Goal: Task Accomplishment & Management: Complete application form

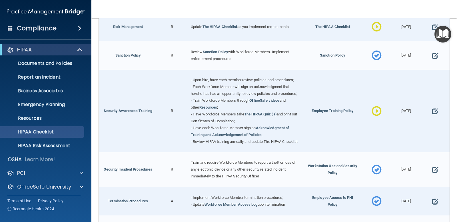
scroll to position [429, 0]
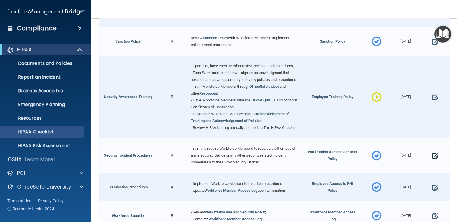
click at [432, 163] on span at bounding box center [435, 156] width 6 height 15
select select "completed"
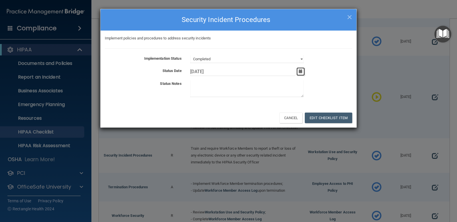
click at [304, 73] on button "button" at bounding box center [301, 71] width 8 height 8
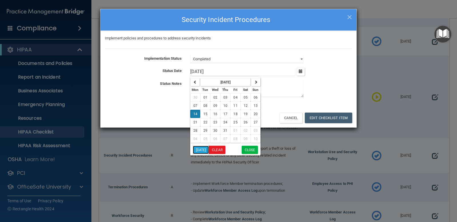
click at [203, 151] on button "[DATE]" at bounding box center [201, 150] width 16 height 8
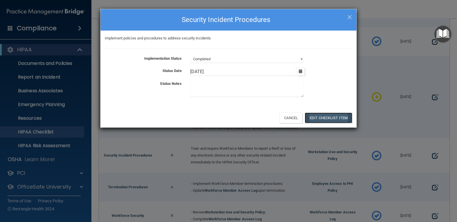
click at [320, 119] on button "Edit Checklist Item" at bounding box center [328, 118] width 47 height 11
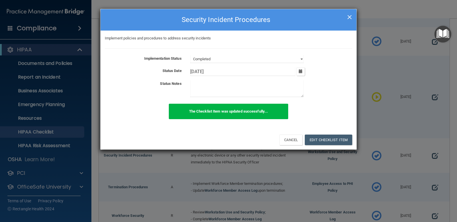
click at [349, 18] on span "×" at bounding box center [349, 16] width 5 height 11
type input "[DATE]"
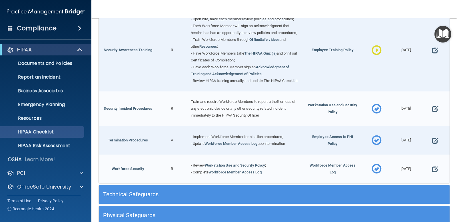
scroll to position [486, 0]
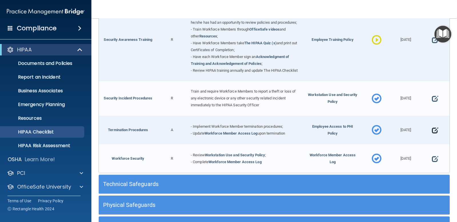
click at [432, 138] on span at bounding box center [435, 130] width 6 height 15
select select "completed"
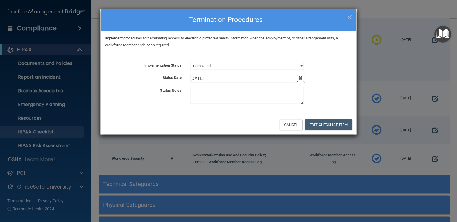
click at [301, 76] on icon "button" at bounding box center [301, 78] width 4 height 4
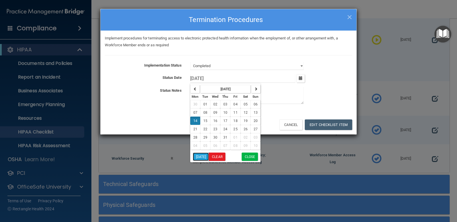
click at [203, 156] on button "[DATE]" at bounding box center [201, 157] width 16 height 8
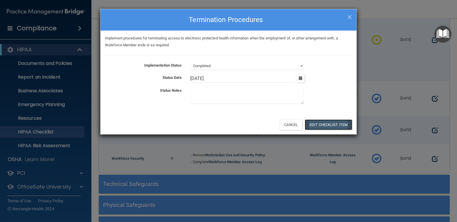
click at [315, 124] on button "Edit Checklist Item" at bounding box center [328, 125] width 47 height 11
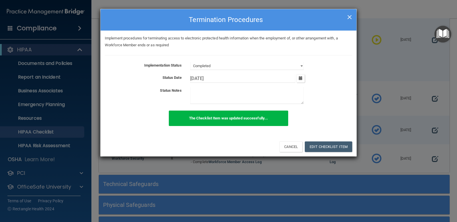
click at [349, 18] on span "×" at bounding box center [349, 16] width 5 height 11
type input "[DATE]"
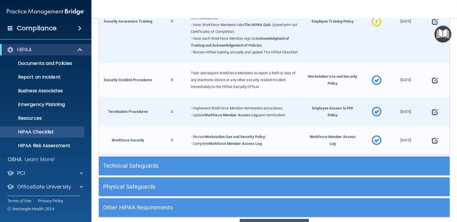
scroll to position [515, 0]
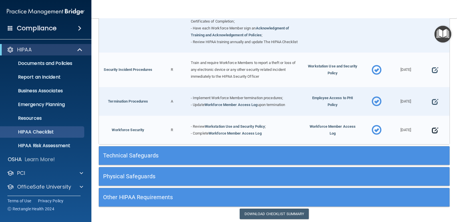
click at [432, 138] on span at bounding box center [435, 130] width 6 height 15
select select "completed"
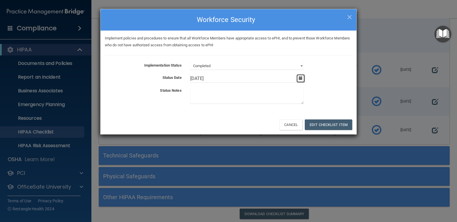
click at [301, 79] on icon "button" at bounding box center [301, 78] width 4 height 4
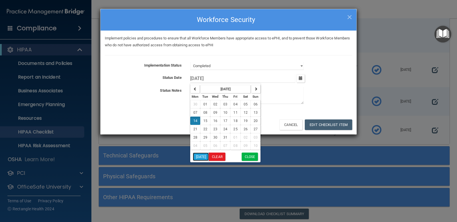
click at [207, 156] on button "[DATE]" at bounding box center [201, 157] width 16 height 8
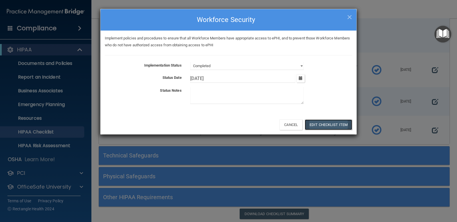
click at [339, 121] on button "Edit Checklist Item" at bounding box center [328, 125] width 47 height 11
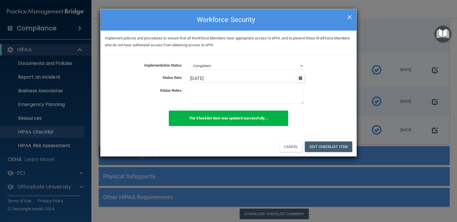
click at [349, 16] on span "×" at bounding box center [349, 16] width 5 height 11
type input "[DATE]"
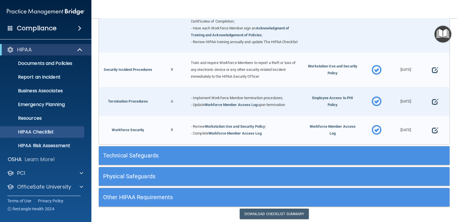
click at [357, 162] on div "Technical Safeguards" at bounding box center [230, 155] width 263 height 13
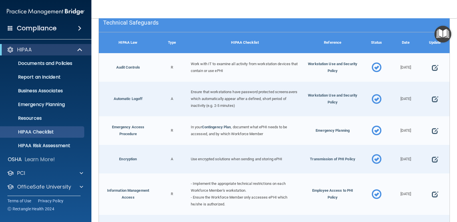
scroll to position [658, 0]
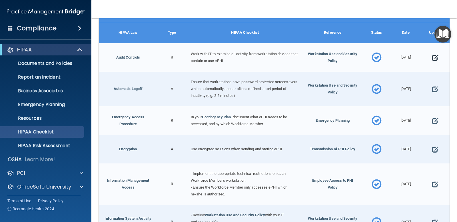
click at [433, 65] on span at bounding box center [435, 57] width 6 height 15
select select "completed"
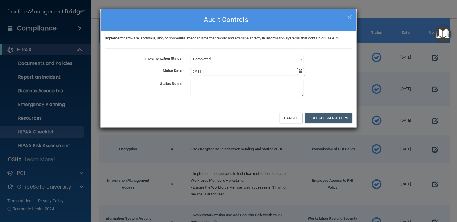
click at [302, 71] on icon "button" at bounding box center [301, 71] width 4 height 4
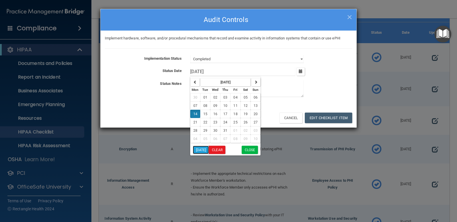
click at [203, 151] on button "[DATE]" at bounding box center [201, 150] width 16 height 8
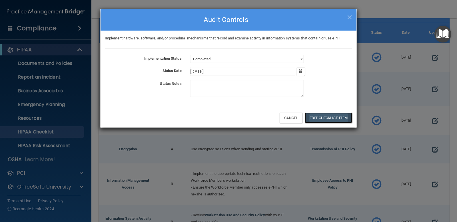
click at [316, 114] on button "Edit Checklist Item" at bounding box center [328, 118] width 47 height 11
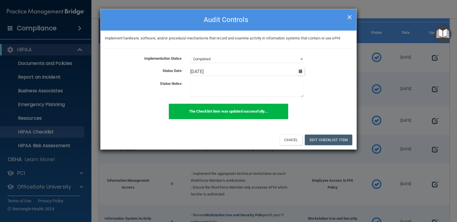
click at [349, 18] on span "×" at bounding box center [349, 16] width 5 height 11
type input "[DATE]"
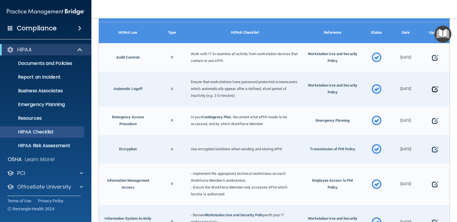
click at [434, 97] on span at bounding box center [435, 89] width 6 height 15
select select "completed"
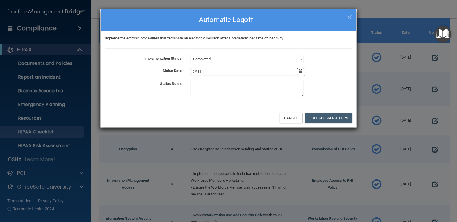
click at [305, 72] on button "button" at bounding box center [301, 71] width 8 height 8
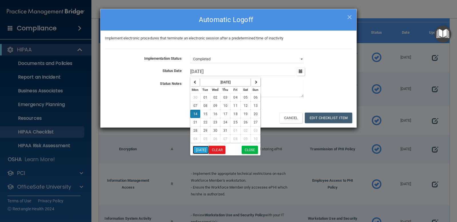
click at [205, 150] on button "[DATE]" at bounding box center [201, 150] width 16 height 8
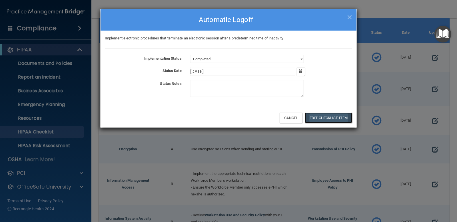
click at [337, 119] on button "Edit Checklist Item" at bounding box center [328, 118] width 47 height 11
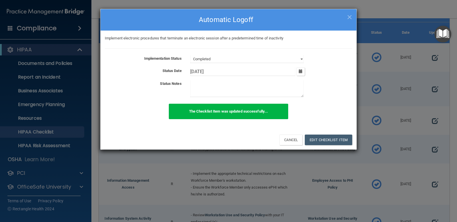
drag, startPoint x: 348, startPoint y: 18, endPoint x: 348, endPoint y: 23, distance: 5.1
click at [348, 19] on span "×" at bounding box center [349, 16] width 5 height 11
type input "[DATE]"
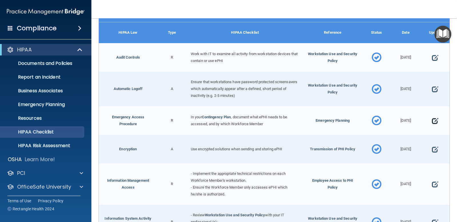
click at [432, 128] on span at bounding box center [435, 121] width 6 height 15
select select "completed"
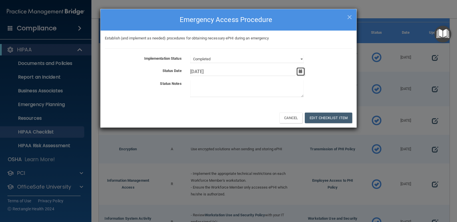
click at [303, 70] on icon "button" at bounding box center [301, 71] width 4 height 4
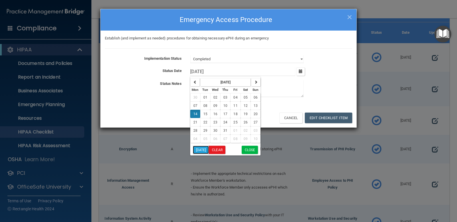
click at [203, 149] on button "[DATE]" at bounding box center [201, 150] width 16 height 8
type input "[DATE]"
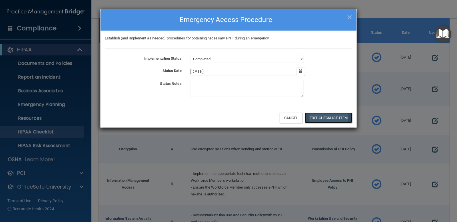
click at [339, 116] on button "Edit Checklist Item" at bounding box center [328, 118] width 47 height 11
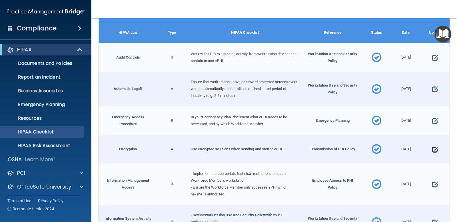
click at [432, 157] on span at bounding box center [435, 149] width 6 height 15
select select "completed"
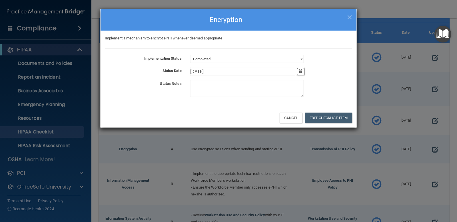
click at [301, 72] on icon "button" at bounding box center [301, 71] width 4 height 4
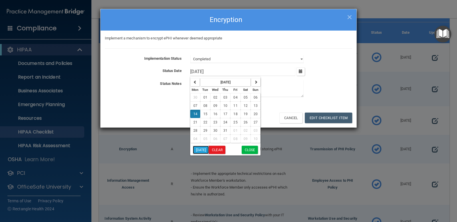
click at [203, 150] on button "[DATE]" at bounding box center [201, 150] width 16 height 8
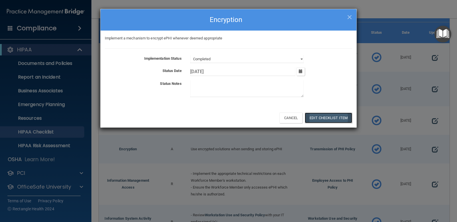
click at [331, 114] on button "Edit Checklist Item" at bounding box center [328, 118] width 47 height 11
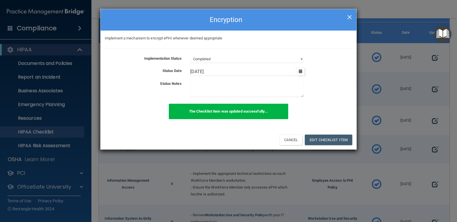
click at [348, 16] on span "×" at bounding box center [349, 16] width 5 height 11
type input "[DATE]"
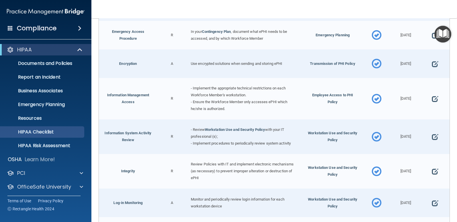
scroll to position [743, 0]
click at [432, 106] on span at bounding box center [435, 98] width 6 height 15
select select "completed"
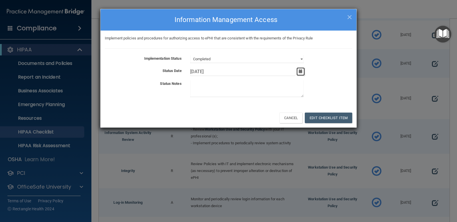
click at [303, 73] on button "button" at bounding box center [301, 71] width 8 height 8
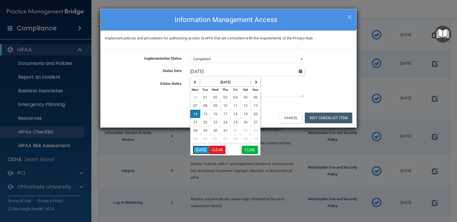
click at [201, 151] on button "[DATE]" at bounding box center [201, 150] width 16 height 8
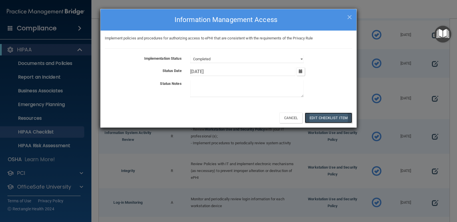
click at [344, 114] on button "Edit Checklist Item" at bounding box center [328, 118] width 47 height 11
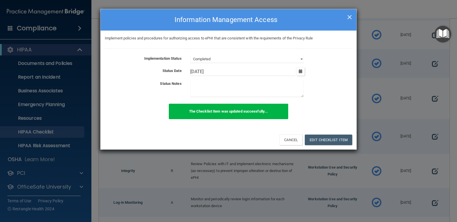
click at [352, 18] on span "×" at bounding box center [349, 16] width 5 height 11
type input "[DATE]"
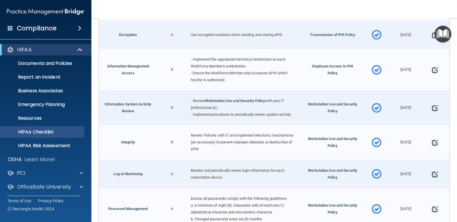
scroll to position [801, 0]
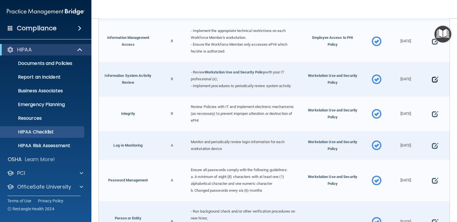
click at [432, 86] on span at bounding box center [435, 79] width 6 height 15
select select "completed"
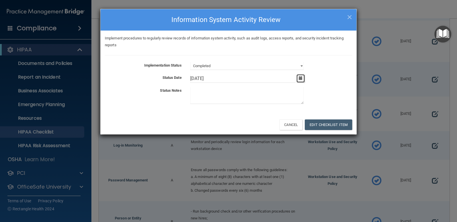
click at [301, 81] on button "button" at bounding box center [301, 78] width 8 height 8
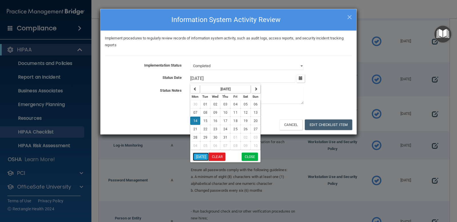
click at [205, 156] on button "[DATE]" at bounding box center [201, 157] width 16 height 8
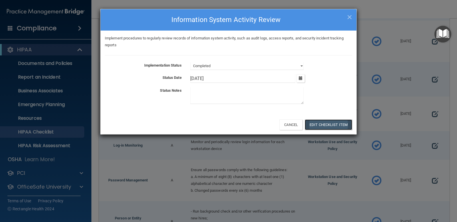
click at [331, 122] on button "Edit Checklist Item" at bounding box center [328, 125] width 47 height 11
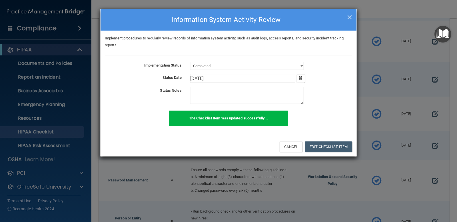
click at [348, 17] on span "×" at bounding box center [349, 16] width 5 height 11
type input "[DATE]"
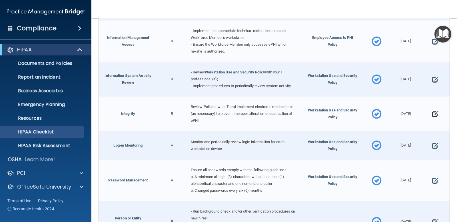
click at [434, 119] on span at bounding box center [435, 114] width 6 height 15
select select "completed"
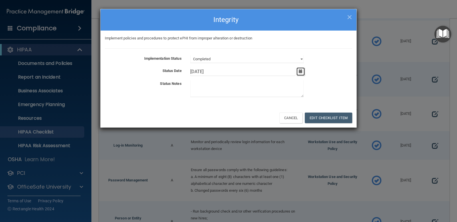
click at [300, 72] on icon "button" at bounding box center [301, 71] width 4 height 4
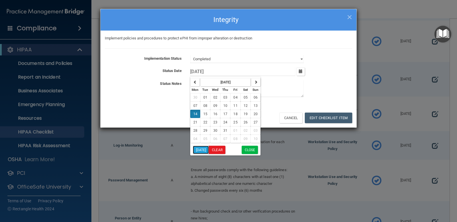
click at [203, 148] on button "[DATE]" at bounding box center [201, 150] width 16 height 8
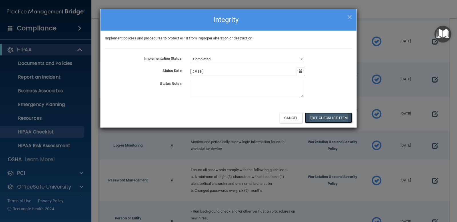
click at [335, 121] on button "Edit Checklist Item" at bounding box center [328, 118] width 47 height 11
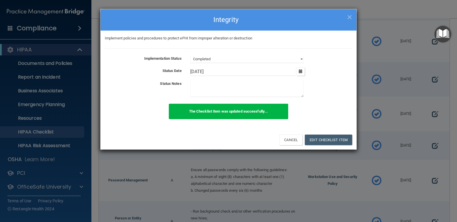
drag, startPoint x: 350, startPoint y: 18, endPoint x: 343, endPoint y: 23, distance: 7.8
click at [349, 20] on span "×" at bounding box center [349, 16] width 5 height 11
type input "[DATE]"
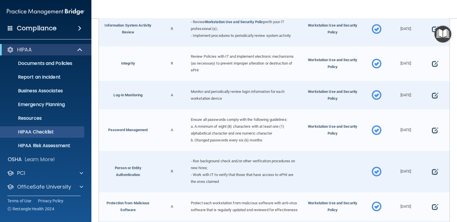
scroll to position [858, 0]
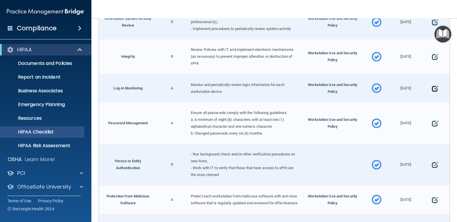
click at [432, 96] on span at bounding box center [435, 88] width 6 height 15
select select "completed"
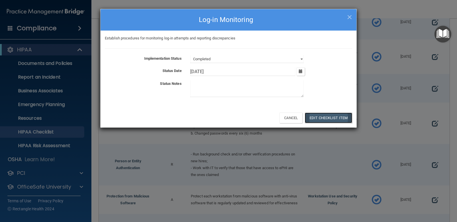
click at [329, 116] on button "Edit Checklist Item" at bounding box center [328, 118] width 47 height 11
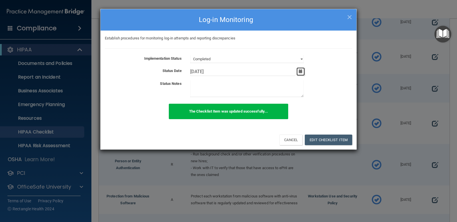
click at [301, 72] on icon "button" at bounding box center [301, 71] width 4 height 4
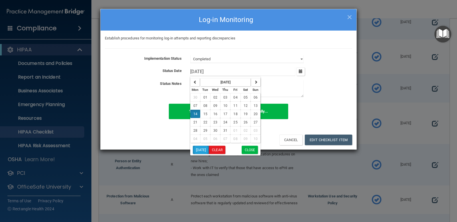
click at [204, 148] on div at bounding box center [228, 111] width 457 height 222
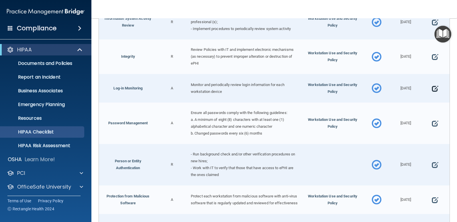
click at [432, 96] on span at bounding box center [435, 88] width 6 height 15
select select "completed"
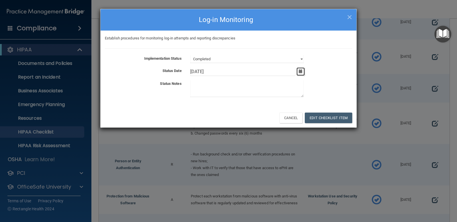
click at [302, 72] on icon "button" at bounding box center [301, 71] width 4 height 4
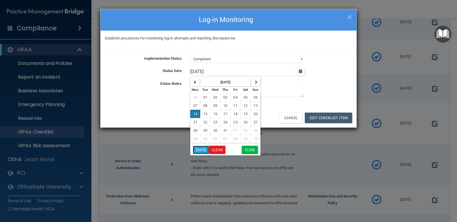
click at [202, 148] on button "[DATE]" at bounding box center [201, 150] width 16 height 8
type input "[DATE]"
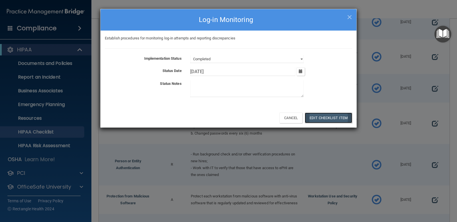
click at [347, 116] on button "Edit Checklist Item" at bounding box center [328, 118] width 47 height 11
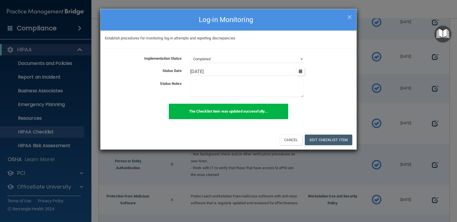
click at [354, 18] on div "× Close Log-in Monitoring" at bounding box center [229, 19] width 256 height 21
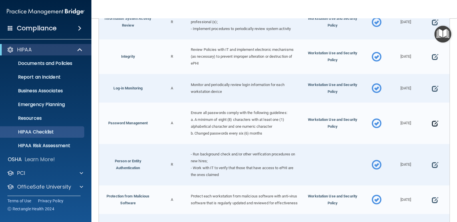
click at [432, 131] on span at bounding box center [435, 123] width 6 height 15
select select "completed"
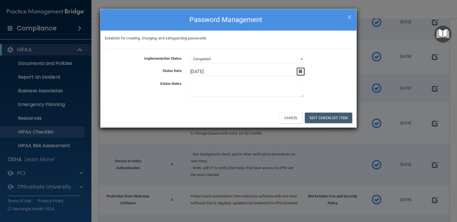
click at [304, 72] on button "button" at bounding box center [301, 71] width 8 height 8
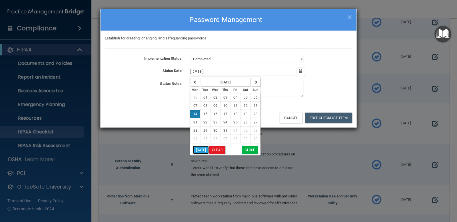
click at [204, 148] on button "[DATE]" at bounding box center [201, 150] width 16 height 8
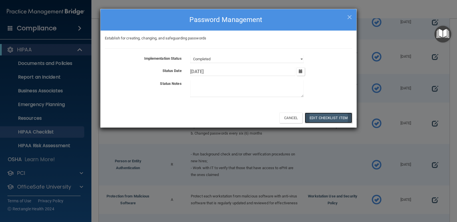
click at [334, 117] on button "Edit Checklist Item" at bounding box center [328, 118] width 47 height 11
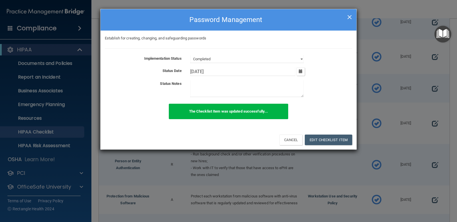
click at [350, 19] on span "×" at bounding box center [349, 16] width 5 height 11
type input "[DATE]"
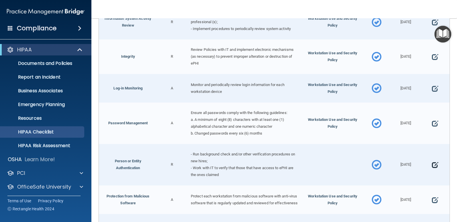
click at [434, 172] on span at bounding box center [435, 165] width 6 height 15
select select "completed"
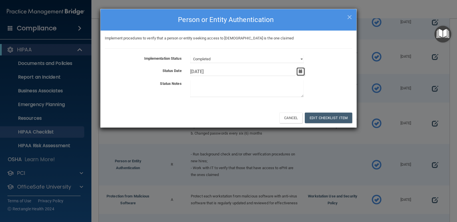
click at [302, 71] on icon "button" at bounding box center [301, 71] width 4 height 4
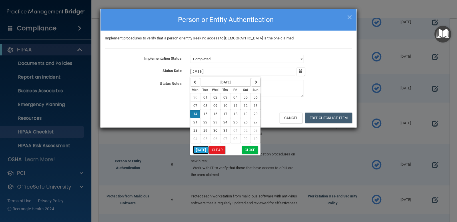
click at [204, 149] on button "[DATE]" at bounding box center [201, 150] width 16 height 8
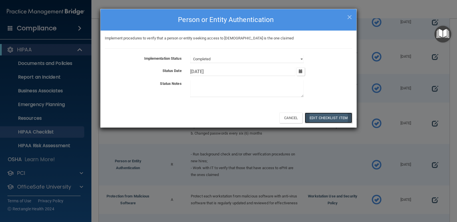
click at [335, 116] on button "Edit Checklist Item" at bounding box center [328, 118] width 47 height 11
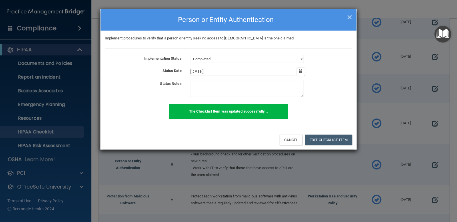
click at [352, 18] on span "×" at bounding box center [349, 16] width 5 height 11
type input "[DATE]"
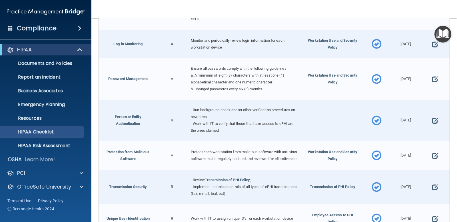
scroll to position [915, 0]
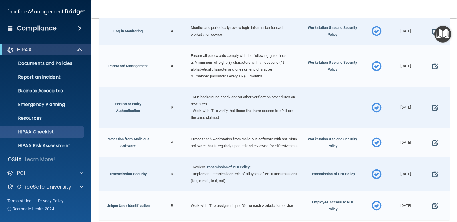
click at [428, 150] on div at bounding box center [435, 142] width 29 height 29
click at [432, 150] on span at bounding box center [435, 143] width 6 height 15
select select "completed"
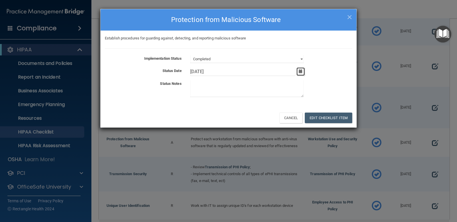
click at [299, 73] on icon "button" at bounding box center [301, 71] width 4 height 4
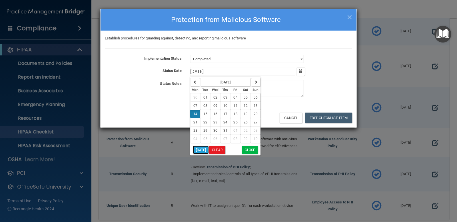
click at [201, 147] on button "[DATE]" at bounding box center [201, 150] width 16 height 8
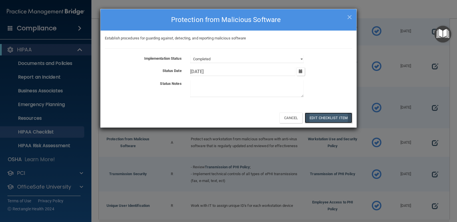
click at [317, 115] on button "Edit Checklist Item" at bounding box center [328, 118] width 47 height 11
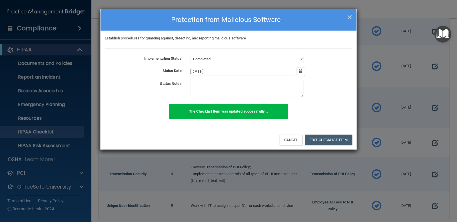
click at [350, 16] on span "×" at bounding box center [349, 16] width 5 height 11
type input "[DATE]"
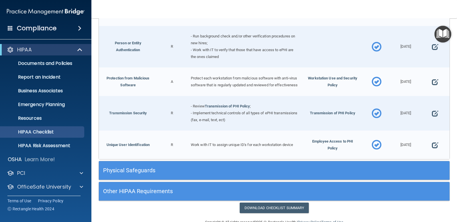
scroll to position [1001, 0]
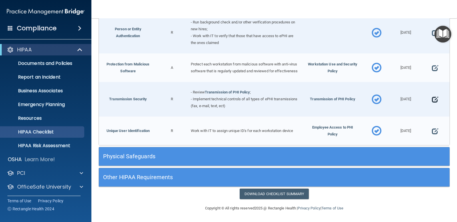
click at [432, 102] on span at bounding box center [435, 99] width 6 height 15
select select "completed"
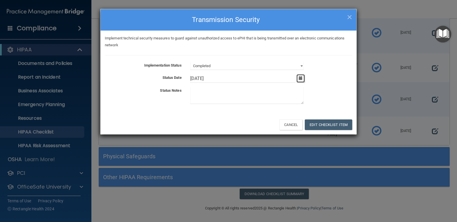
click at [302, 78] on icon "button" at bounding box center [301, 78] width 4 height 4
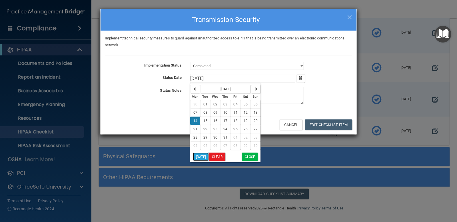
click at [208, 155] on button "[DATE]" at bounding box center [201, 157] width 16 height 8
type input "[DATE]"
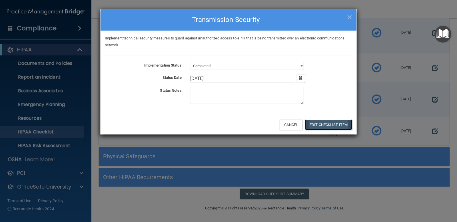
click at [330, 121] on button "Edit Checklist Item" at bounding box center [328, 125] width 47 height 11
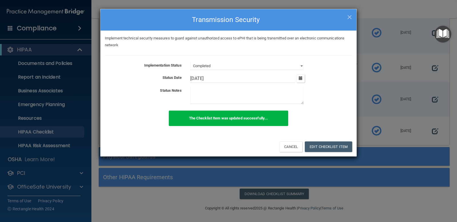
click at [353, 19] on div "× Close Transmission Security" at bounding box center [229, 19] width 256 height 21
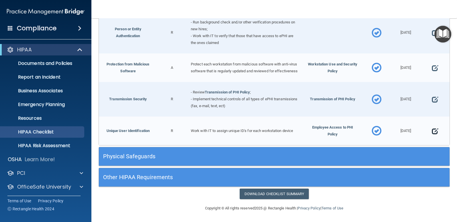
click at [432, 134] on span at bounding box center [435, 131] width 6 height 15
select select "completed"
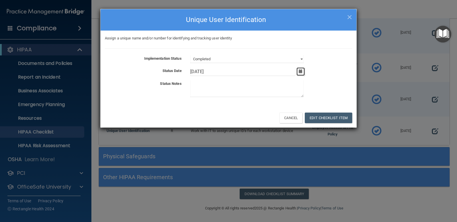
click at [302, 73] on button "button" at bounding box center [301, 71] width 8 height 8
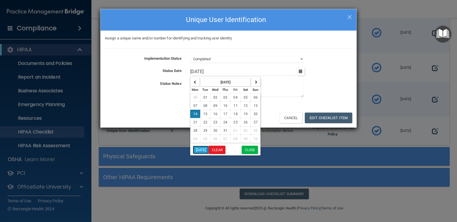
click at [202, 149] on button "[DATE]" at bounding box center [201, 150] width 16 height 8
type input "[DATE]"
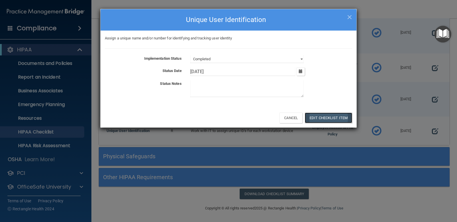
click at [323, 122] on button "Edit Checklist Item" at bounding box center [328, 118] width 47 height 11
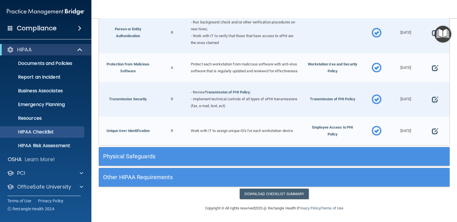
click at [201, 160] on h5 "Physical Safeguards" at bounding box center [230, 156] width 255 height 6
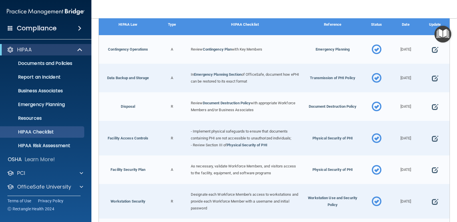
scroll to position [1144, 0]
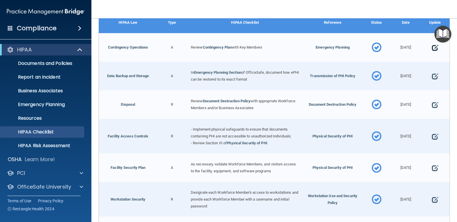
click at [432, 55] on span at bounding box center [435, 48] width 6 height 15
select select "completed"
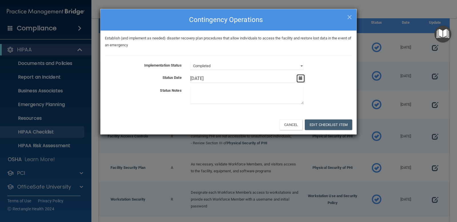
click at [301, 77] on icon "button" at bounding box center [301, 78] width 4 height 4
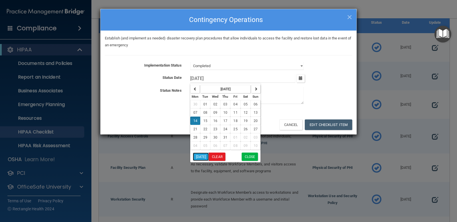
click at [197, 158] on button "[DATE]" at bounding box center [201, 157] width 16 height 8
type input "[DATE]"
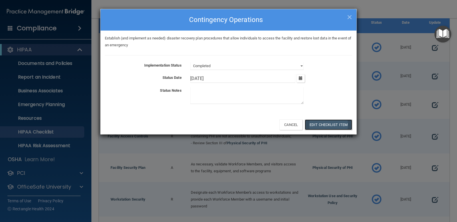
click at [325, 123] on button "Edit Checklist Item" at bounding box center [328, 125] width 47 height 11
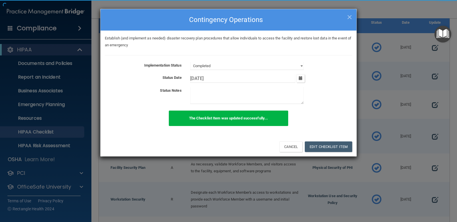
click at [231, 120] on b "The Checklist Item was updated successfully..." at bounding box center [228, 118] width 79 height 4
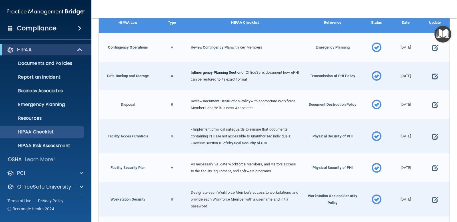
click at [236, 75] on link "Emergency Planning Section" at bounding box center [217, 72] width 47 height 4
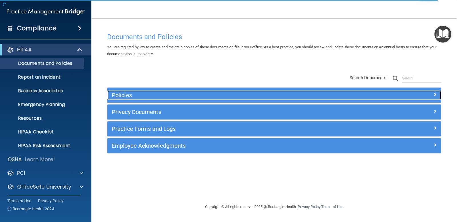
click at [242, 100] on div "Policies" at bounding box center [233, 95] width 250 height 9
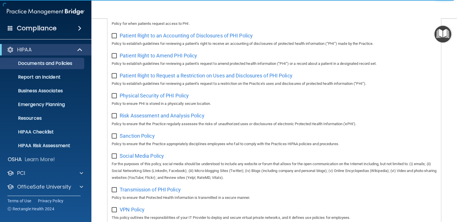
scroll to position [343, 0]
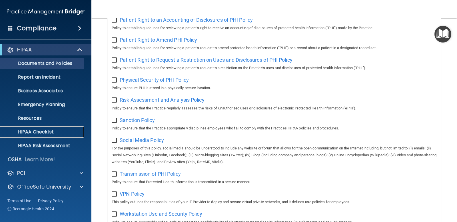
click at [43, 134] on p "HIPAA Checklist" at bounding box center [43, 132] width 78 height 6
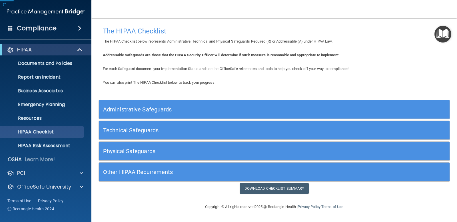
click at [190, 110] on h5 "Administrative Safeguards" at bounding box center [230, 109] width 255 height 6
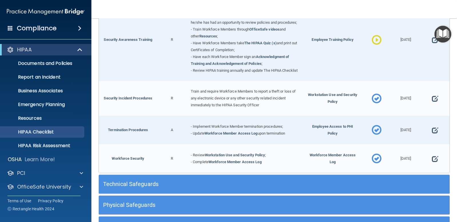
scroll to position [543, 0]
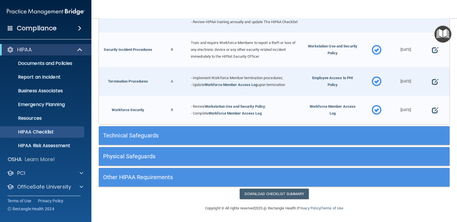
click at [192, 158] on h5 "Physical Safeguards" at bounding box center [230, 156] width 255 height 6
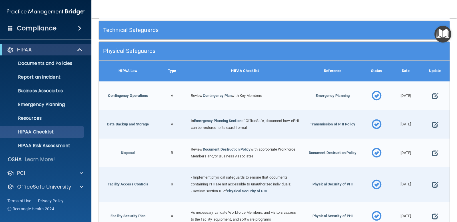
scroll to position [658, 0]
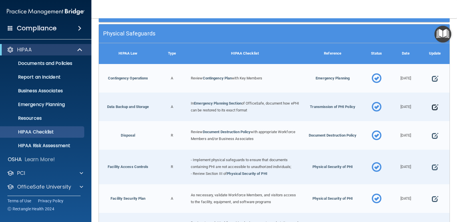
click at [432, 114] on span at bounding box center [435, 107] width 6 height 15
select select "completed"
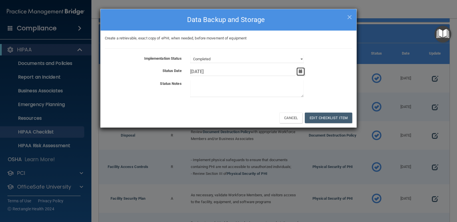
click at [302, 71] on icon "button" at bounding box center [301, 71] width 4 height 4
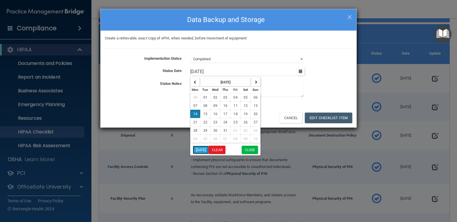
click at [196, 147] on button "[DATE]" at bounding box center [201, 150] width 16 height 8
type input "[DATE]"
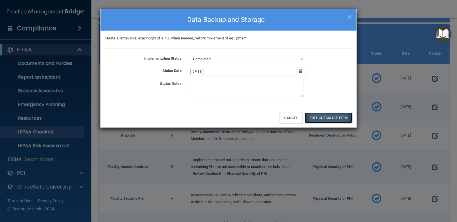
click at [348, 113] on button "Edit Checklist Item" at bounding box center [328, 118] width 47 height 11
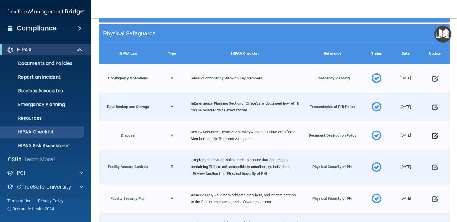
click at [432, 143] on span at bounding box center [435, 135] width 6 height 15
select select "completed"
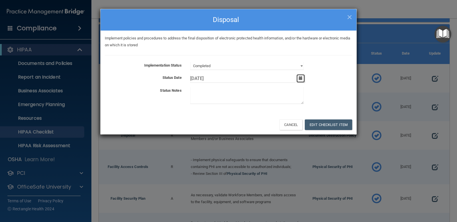
click at [302, 80] on icon "button" at bounding box center [301, 78] width 4 height 4
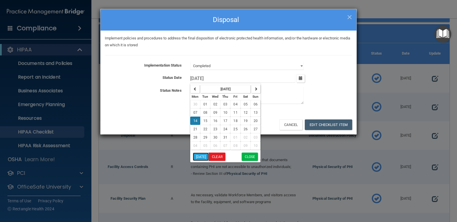
click at [199, 156] on button "[DATE]" at bounding box center [201, 157] width 16 height 8
type input "[DATE]"
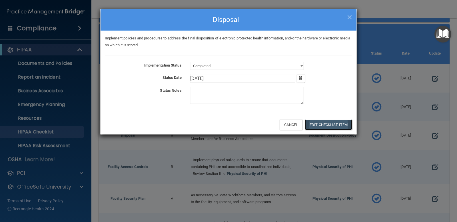
click at [337, 120] on button "Edit Checklist Item" at bounding box center [328, 125] width 47 height 11
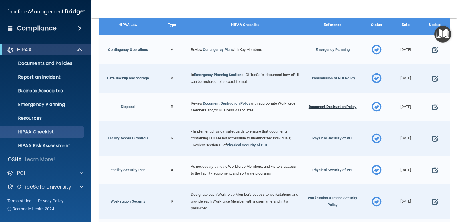
scroll to position [715, 0]
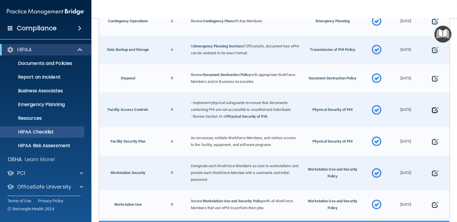
click at [433, 118] on span at bounding box center [435, 110] width 6 height 15
select select "completed"
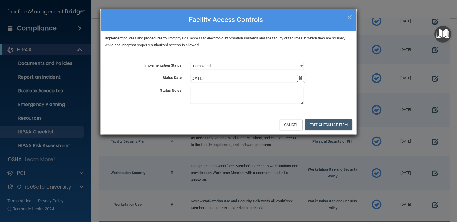
click at [302, 79] on icon "button" at bounding box center [301, 78] width 4 height 4
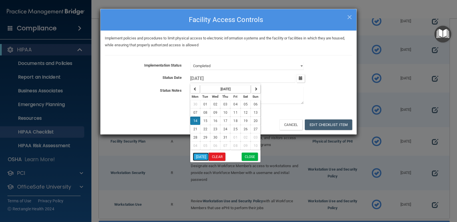
click at [197, 156] on button "[DATE]" at bounding box center [201, 157] width 16 height 8
type input "[DATE]"
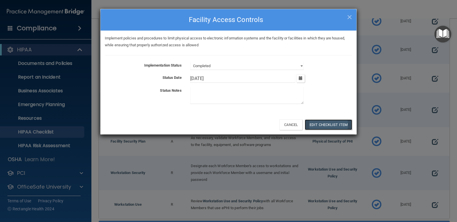
click at [333, 122] on button "Edit Checklist Item" at bounding box center [328, 125] width 47 height 11
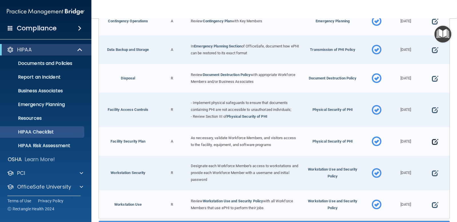
click at [432, 149] on span at bounding box center [435, 141] width 6 height 15
select select "completed"
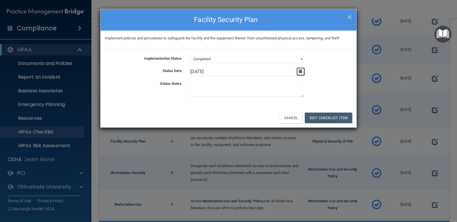
click at [301, 73] on icon "button" at bounding box center [301, 71] width 4 height 4
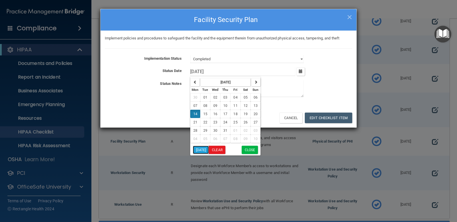
click at [201, 150] on button "[DATE]" at bounding box center [201, 150] width 16 height 8
type input "[DATE]"
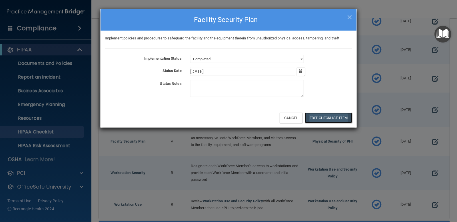
click at [320, 114] on button "Edit Checklist Item" at bounding box center [328, 118] width 47 height 11
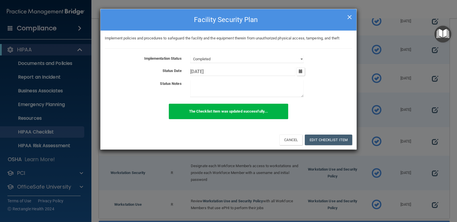
click at [349, 17] on span "×" at bounding box center [349, 16] width 5 height 11
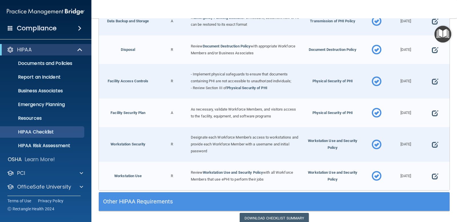
scroll to position [772, 0]
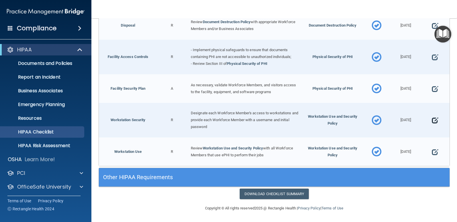
click at [432, 126] on span at bounding box center [435, 120] width 6 height 15
select select "completed"
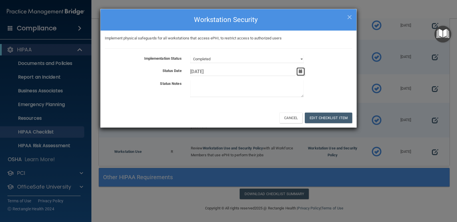
click at [299, 71] on icon "button" at bounding box center [301, 71] width 4 height 4
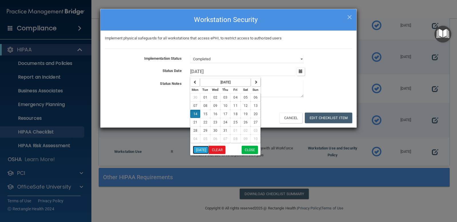
click at [203, 148] on button "[DATE]" at bounding box center [201, 150] width 16 height 8
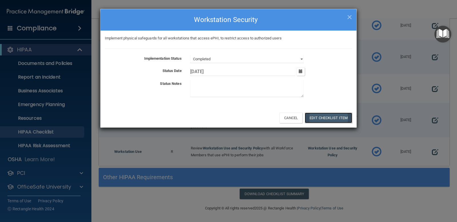
click at [339, 116] on button "Edit Checklist Item" at bounding box center [328, 118] width 47 height 11
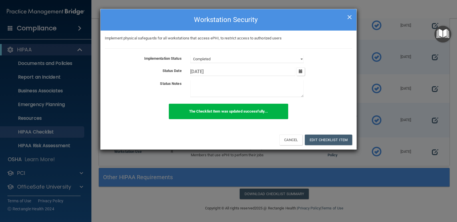
click at [349, 17] on span "×" at bounding box center [349, 16] width 5 height 11
type input "[DATE]"
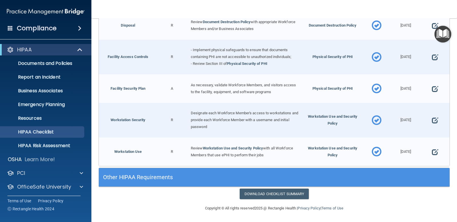
scroll to position [775, 0]
click at [335, 148] on span "Workstation Use and Security Policy" at bounding box center [332, 151] width 49 height 11
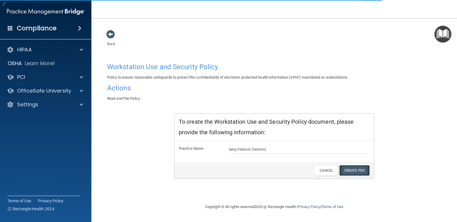
click at [349, 167] on link "Create PDF" at bounding box center [355, 170] width 30 height 11
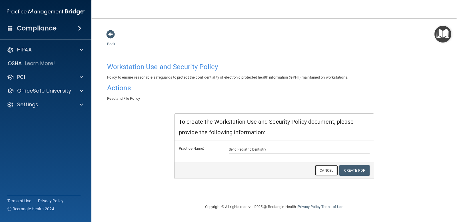
click at [327, 167] on link "Cancel" at bounding box center [326, 170] width 23 height 11
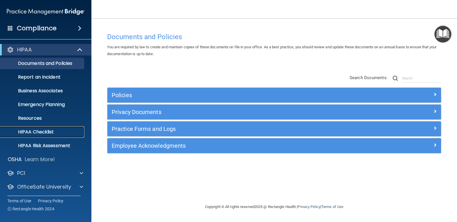
click at [46, 129] on p "HIPAA Checklist" at bounding box center [43, 132] width 78 height 6
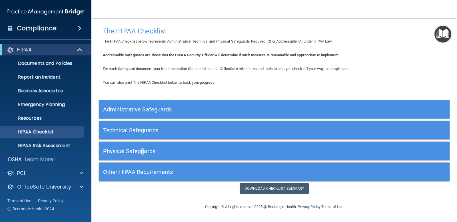
click at [140, 151] on h5 "Physical Safeguards" at bounding box center [230, 151] width 255 height 6
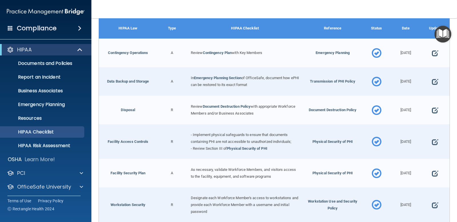
scroll to position [226, 0]
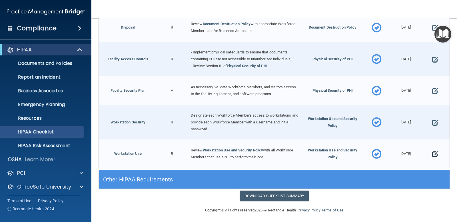
click at [432, 154] on span at bounding box center [435, 154] width 6 height 15
select select "completed"
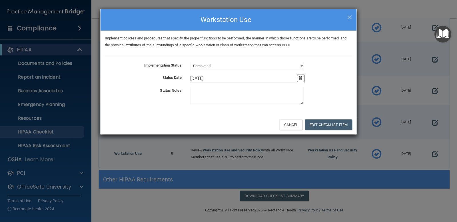
click at [302, 81] on button "button" at bounding box center [301, 78] width 8 height 8
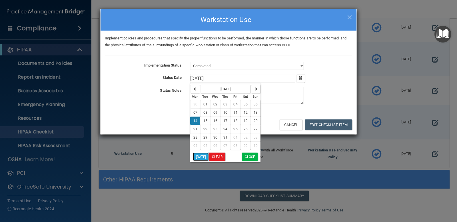
click at [206, 155] on button "[DATE]" at bounding box center [201, 157] width 16 height 8
type input "[DATE]"
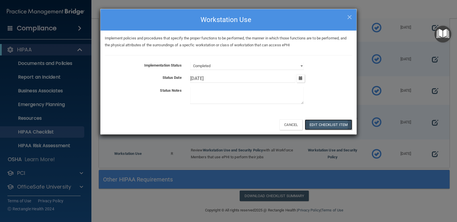
click at [325, 122] on button "Edit Checklist Item" at bounding box center [328, 125] width 47 height 11
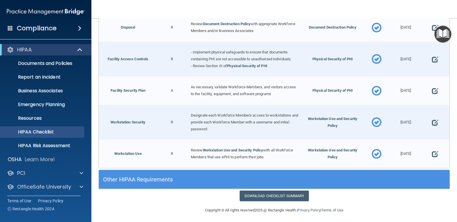
click at [179, 183] on div "Other HIPAA Requirements" at bounding box center [230, 179] width 263 height 13
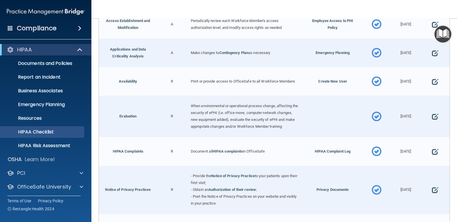
scroll to position [397, 0]
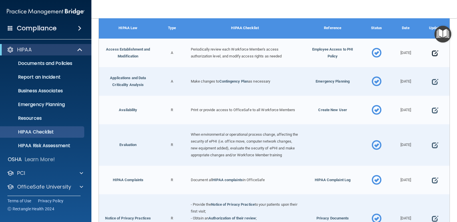
click at [432, 49] on span at bounding box center [435, 53] width 6 height 15
select select "completed"
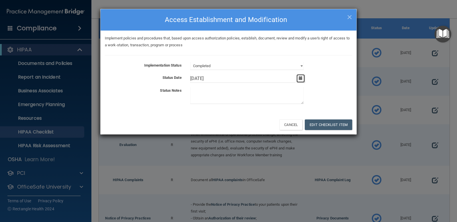
click at [301, 79] on icon "button" at bounding box center [301, 78] width 4 height 4
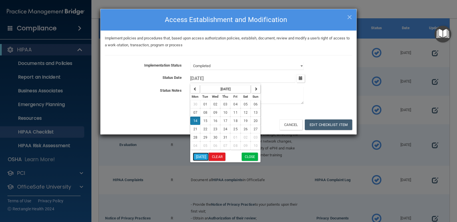
click at [203, 158] on button "[DATE]" at bounding box center [201, 157] width 16 height 8
type input "[DATE]"
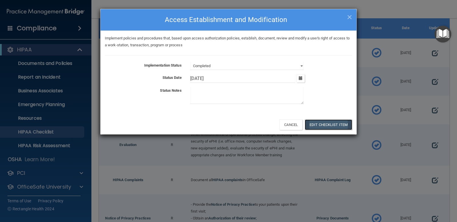
click at [328, 122] on button "Edit Checklist Item" at bounding box center [328, 125] width 47 height 11
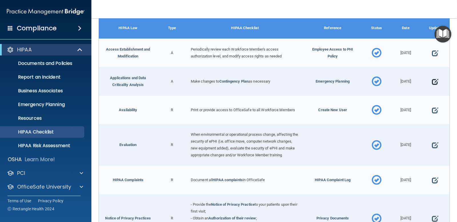
click at [432, 78] on span at bounding box center [435, 81] width 6 height 15
select select "completed"
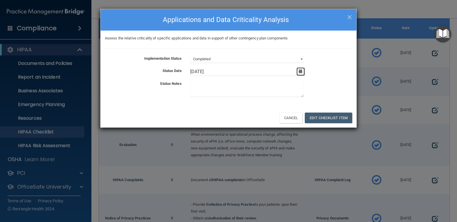
click at [304, 72] on button "button" at bounding box center [301, 71] width 8 height 8
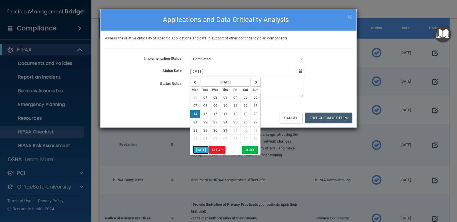
click at [206, 149] on button "[DATE]" at bounding box center [201, 150] width 16 height 8
type input "[DATE]"
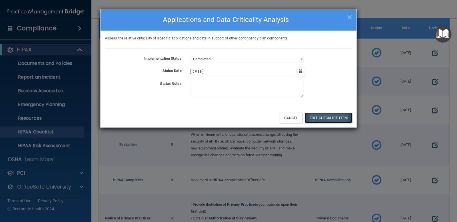
click at [343, 115] on button "Edit Checklist Item" at bounding box center [328, 118] width 47 height 11
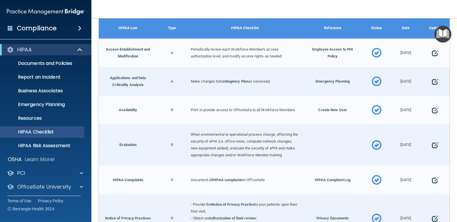
click at [435, 106] on div at bounding box center [435, 110] width 29 height 29
click at [432, 107] on span at bounding box center [435, 110] width 6 height 15
select select "completed"
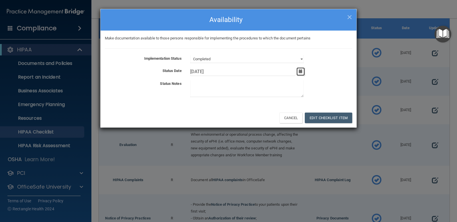
click at [303, 73] on button "button" at bounding box center [301, 71] width 8 height 8
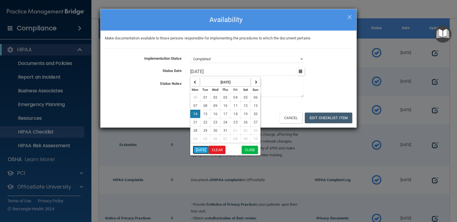
click at [199, 150] on button "[DATE]" at bounding box center [201, 150] width 16 height 8
type input "[DATE]"
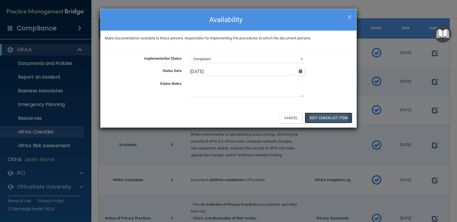
click at [316, 117] on button "Edit Checklist Item" at bounding box center [328, 118] width 47 height 11
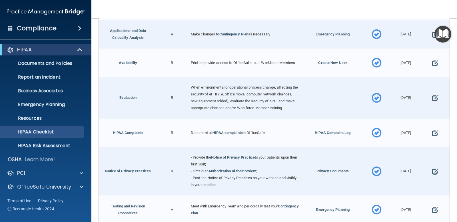
scroll to position [454, 0]
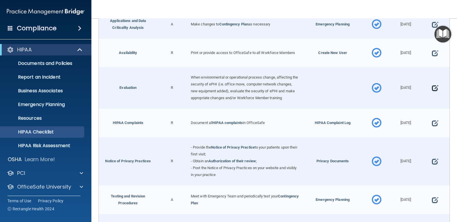
click at [433, 85] on span at bounding box center [435, 88] width 6 height 15
select select "completed"
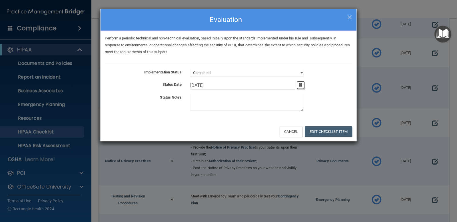
click at [302, 89] on button "button" at bounding box center [301, 85] width 8 height 8
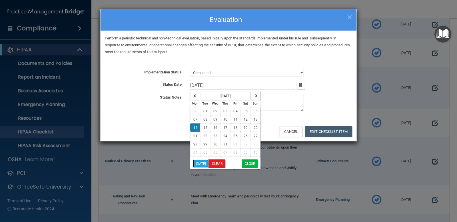
click at [205, 163] on button "[DATE]" at bounding box center [201, 164] width 16 height 8
type input "[DATE]"
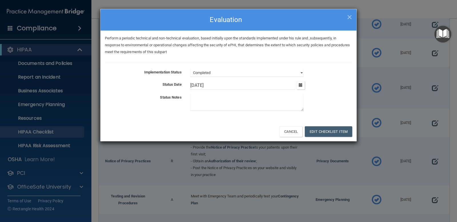
click at [339, 125] on div "Cancel Edit Checklist Item" at bounding box center [229, 131] width 256 height 19
click at [337, 129] on button "Edit Checklist Item" at bounding box center [328, 131] width 47 height 11
